Goal: Task Accomplishment & Management: Use online tool/utility

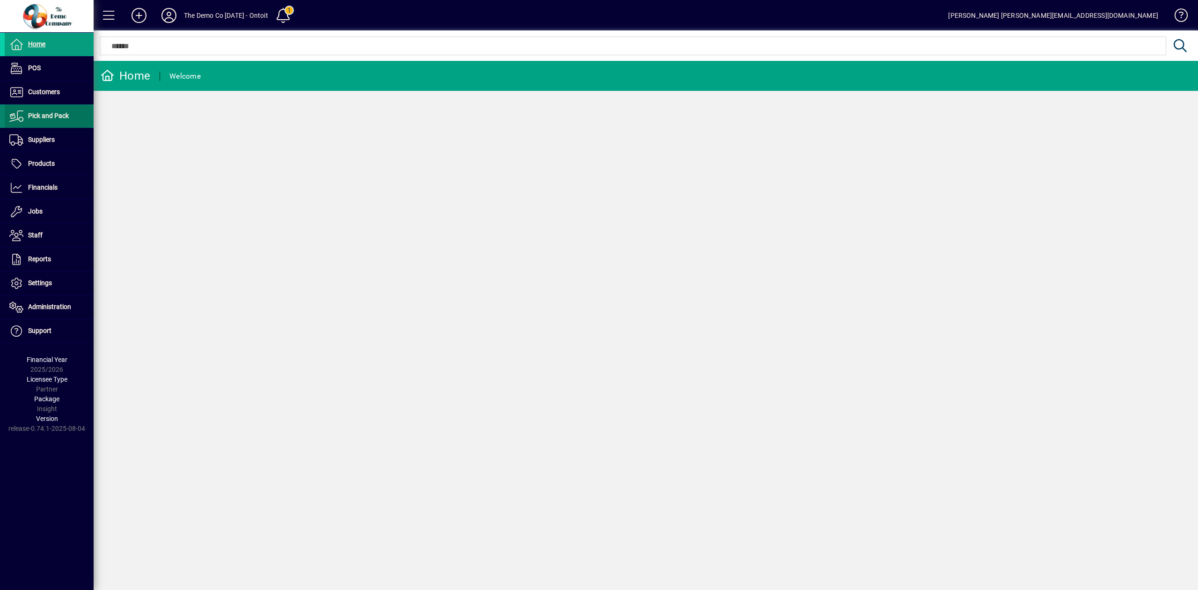
click at [64, 117] on span "Pick and Pack" at bounding box center [48, 115] width 41 height 7
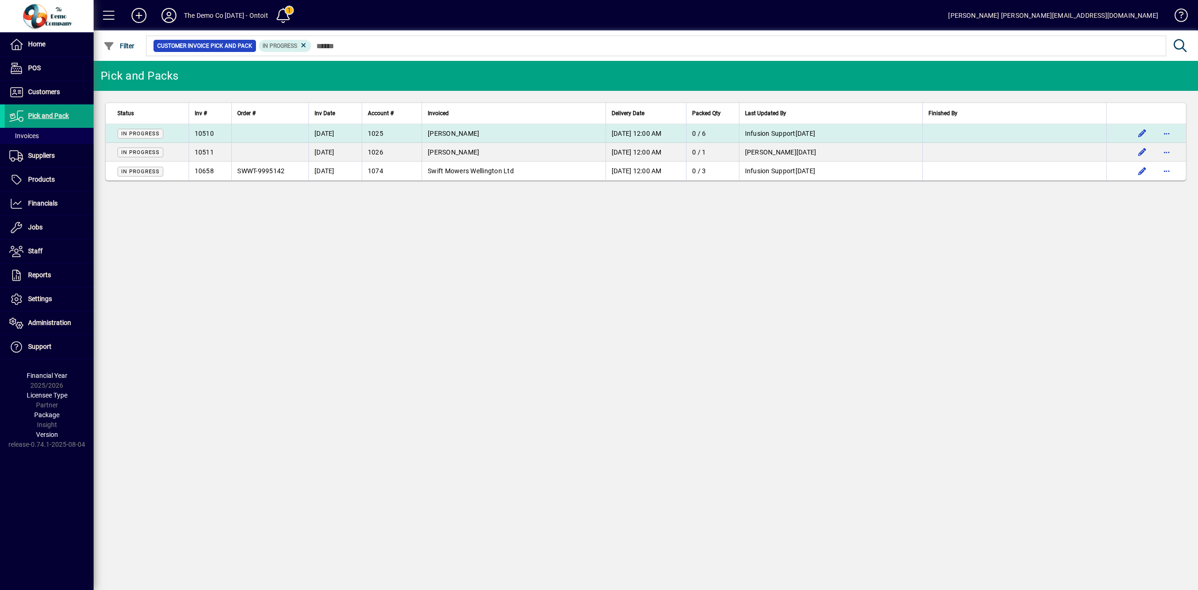
click at [441, 133] on span "Dr Hamish Johns" at bounding box center [453, 133] width 51 height 7
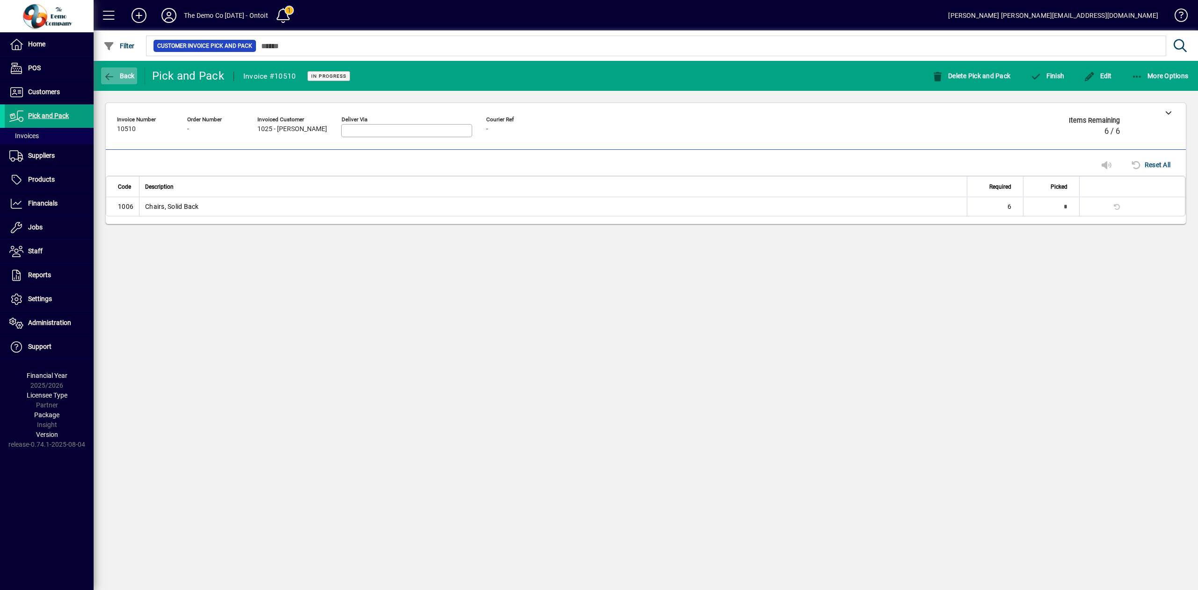
click at [124, 75] on span "Back" at bounding box center [118, 75] width 31 height 7
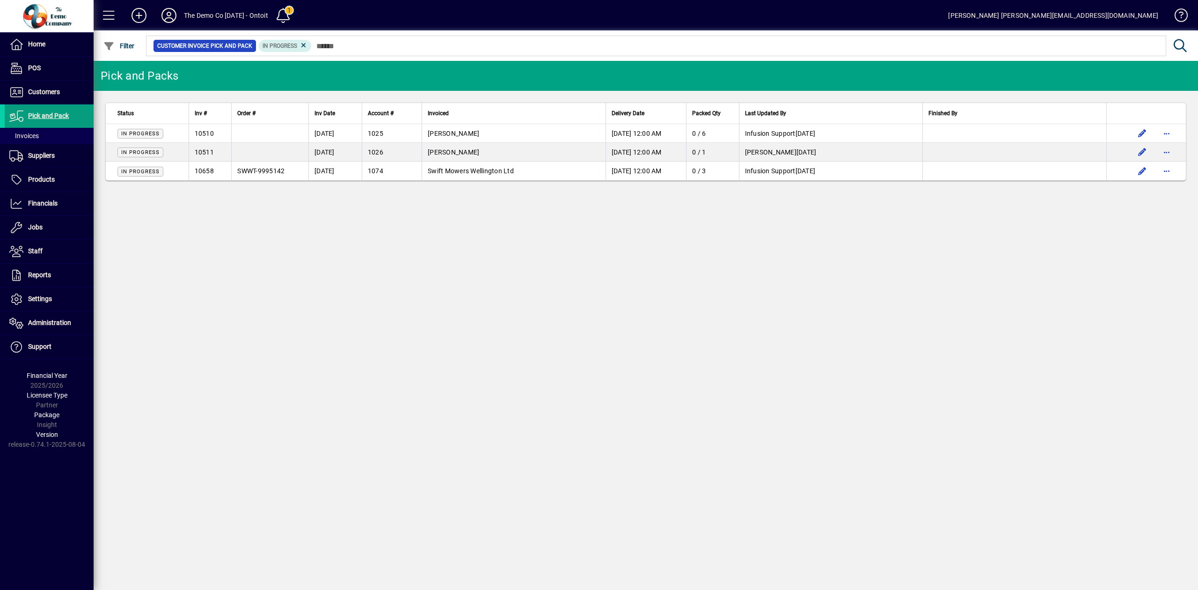
click at [169, 17] on icon at bounding box center [169, 15] width 19 height 15
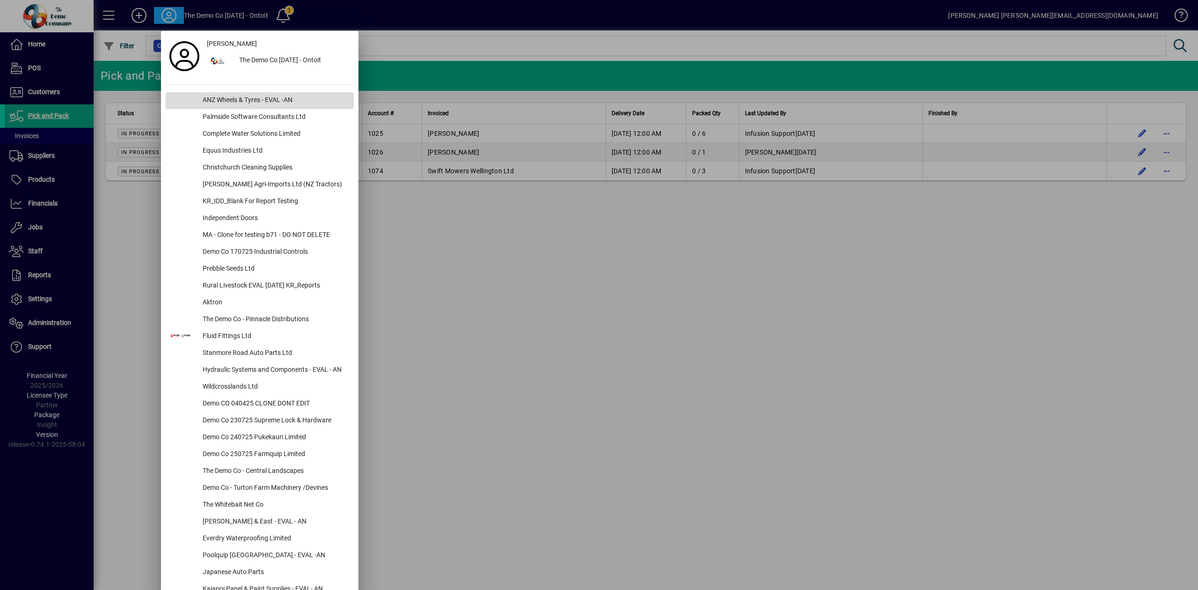
click at [220, 100] on div "ANZ Wheels & Tyres - EVAL -AN" at bounding box center [274, 100] width 159 height 17
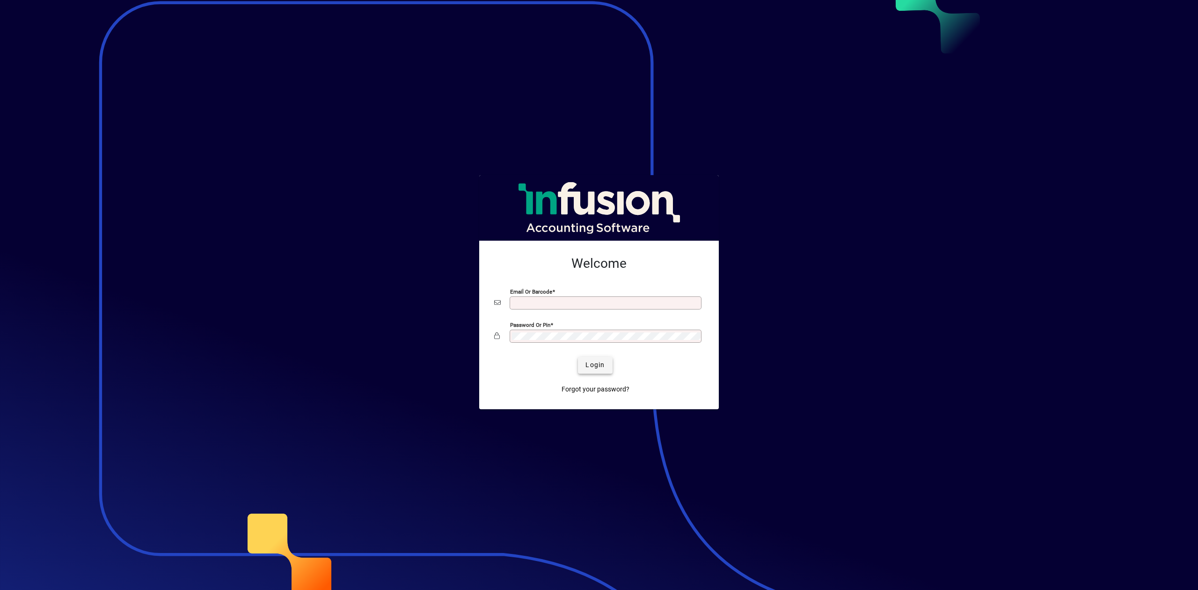
type input "**********"
click at [596, 365] on span "Login" at bounding box center [594, 365] width 19 height 10
